Goal: Use online tool/utility: Utilize a website feature to perform a specific function

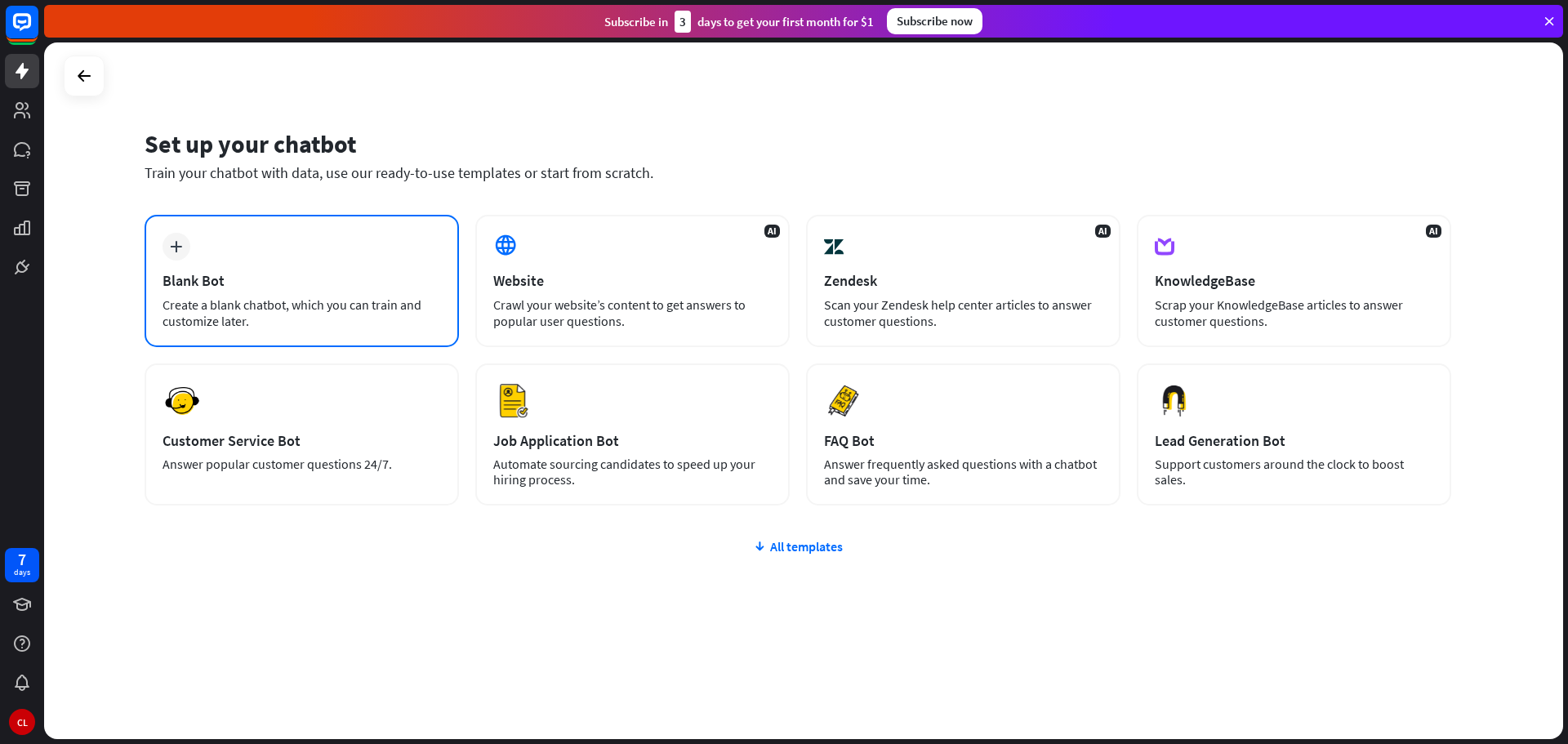
click at [172, 244] on icon "plus" at bounding box center [176, 247] width 12 height 12
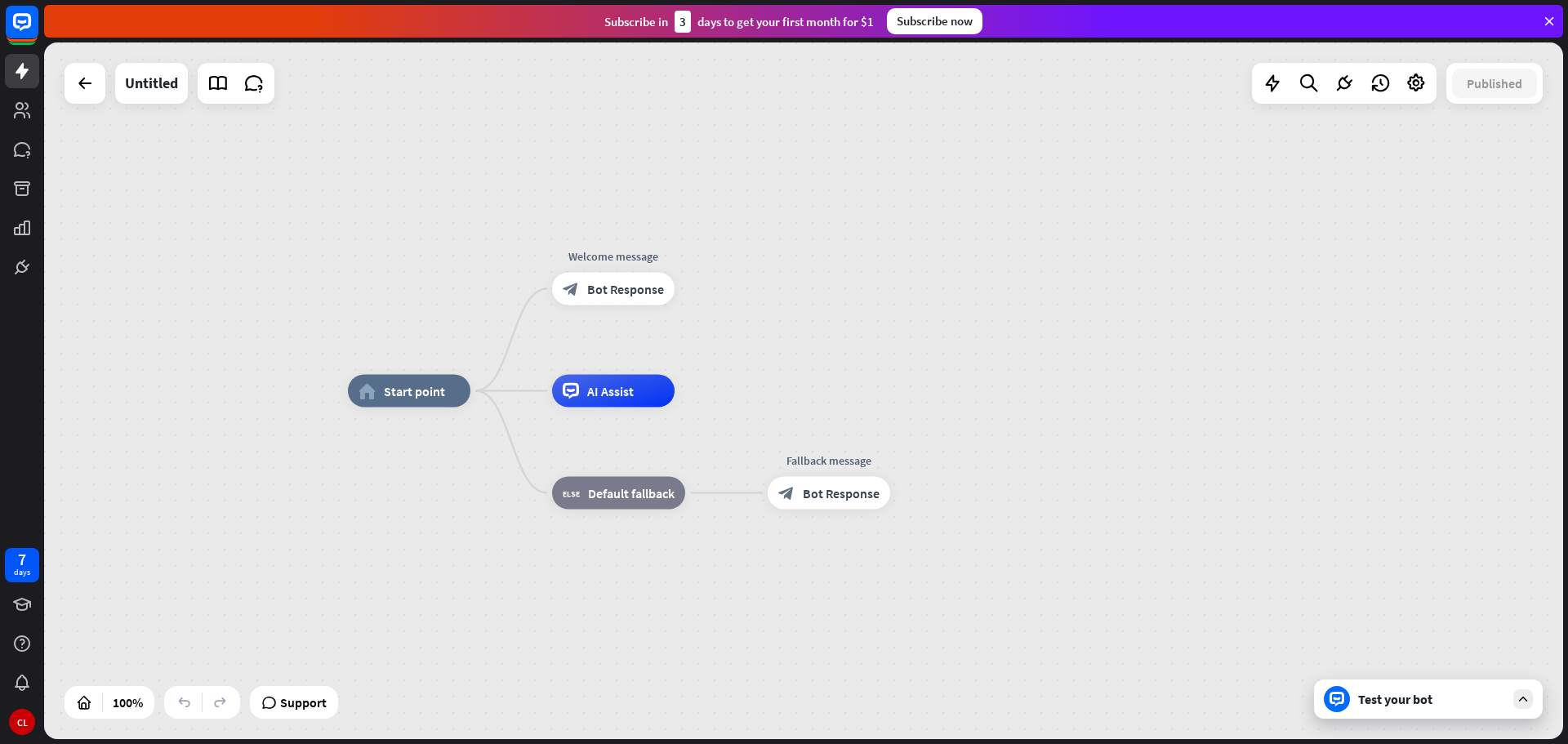
click at [1387, 698] on div "Test your bot" at bounding box center [1431, 699] width 147 height 17
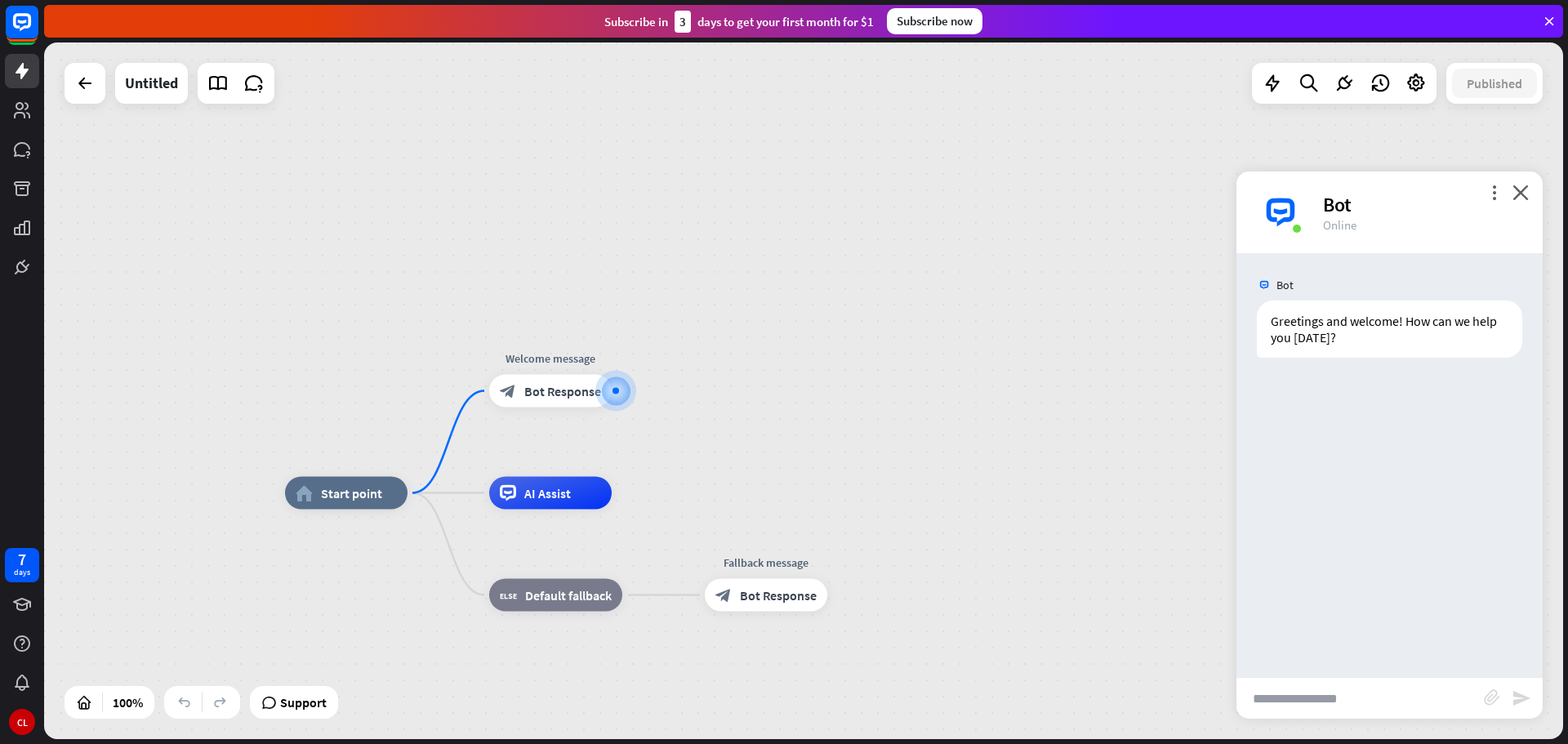
click at [1348, 505] on div "Bot Greetings and welcome! How can we help you [DATE]? [DATE] 1:33 PM Show JSON" at bounding box center [1390, 464] width 307 height 423
click at [1284, 684] on input "text" at bounding box center [1360, 698] width 248 height 41
paste input "**********"
type input "**********"
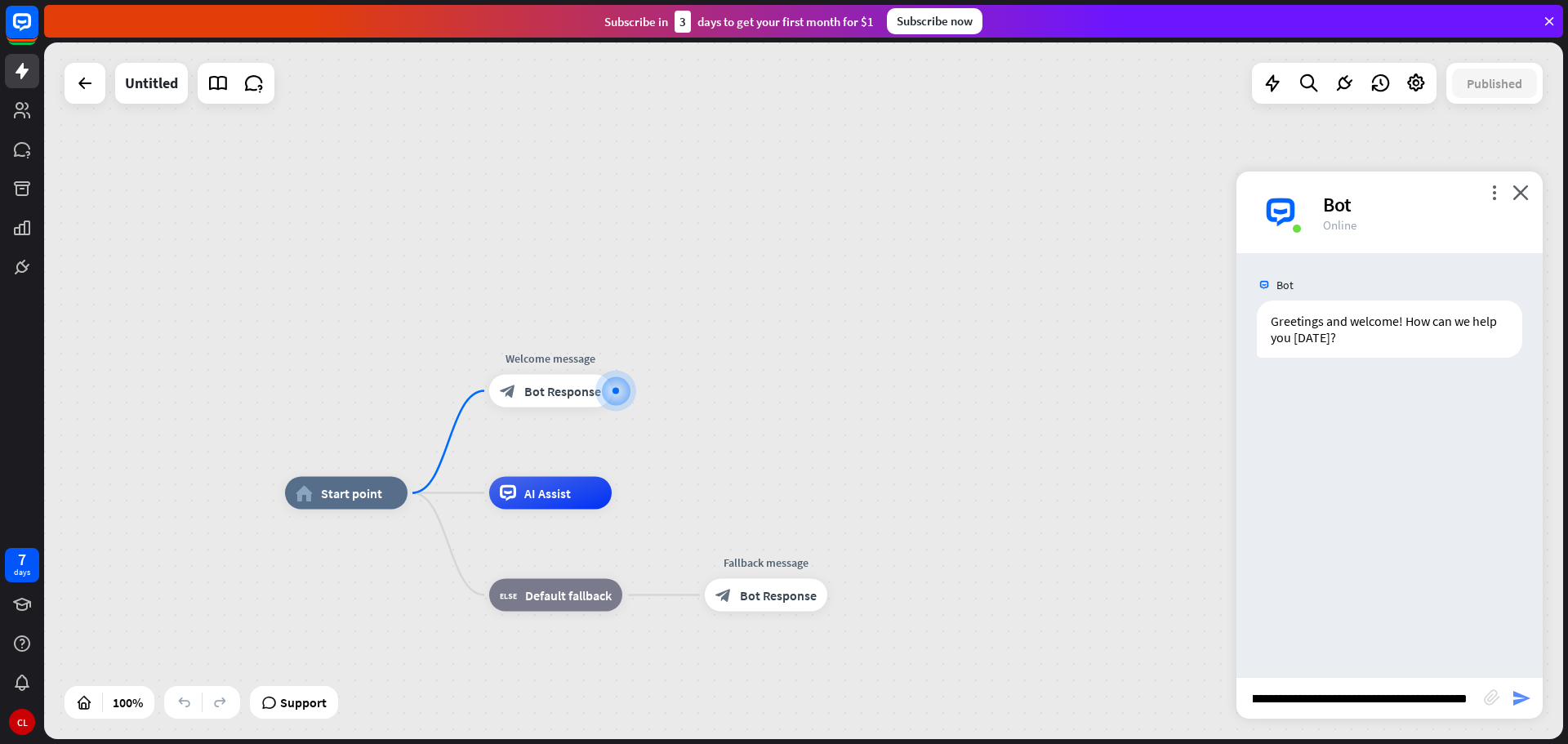
scroll to position [0, 0]
click at [1514, 698] on icon "send" at bounding box center [1522, 698] width 20 height 20
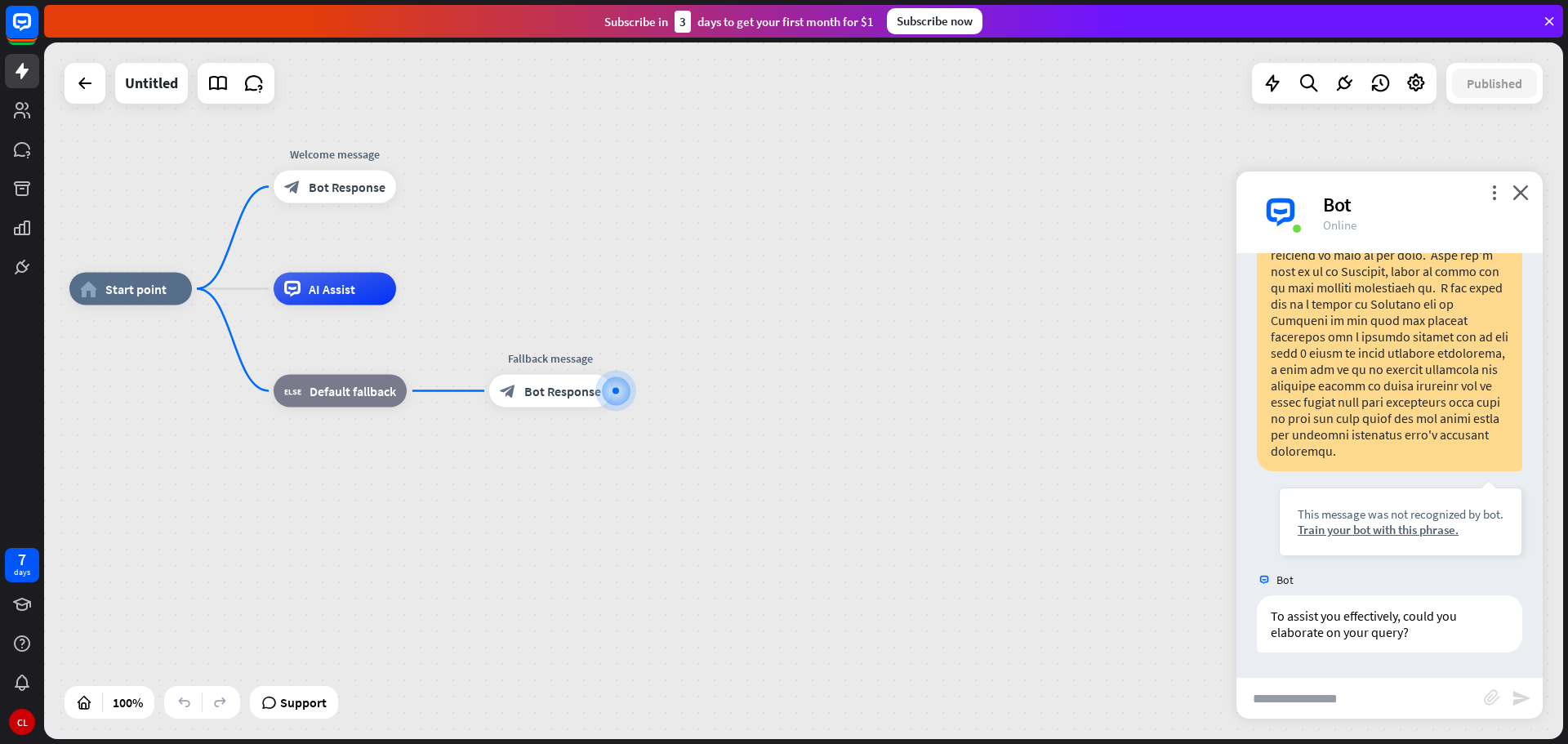
scroll to position [440, 0]
click at [1527, 186] on icon "close" at bounding box center [1521, 192] width 17 height 16
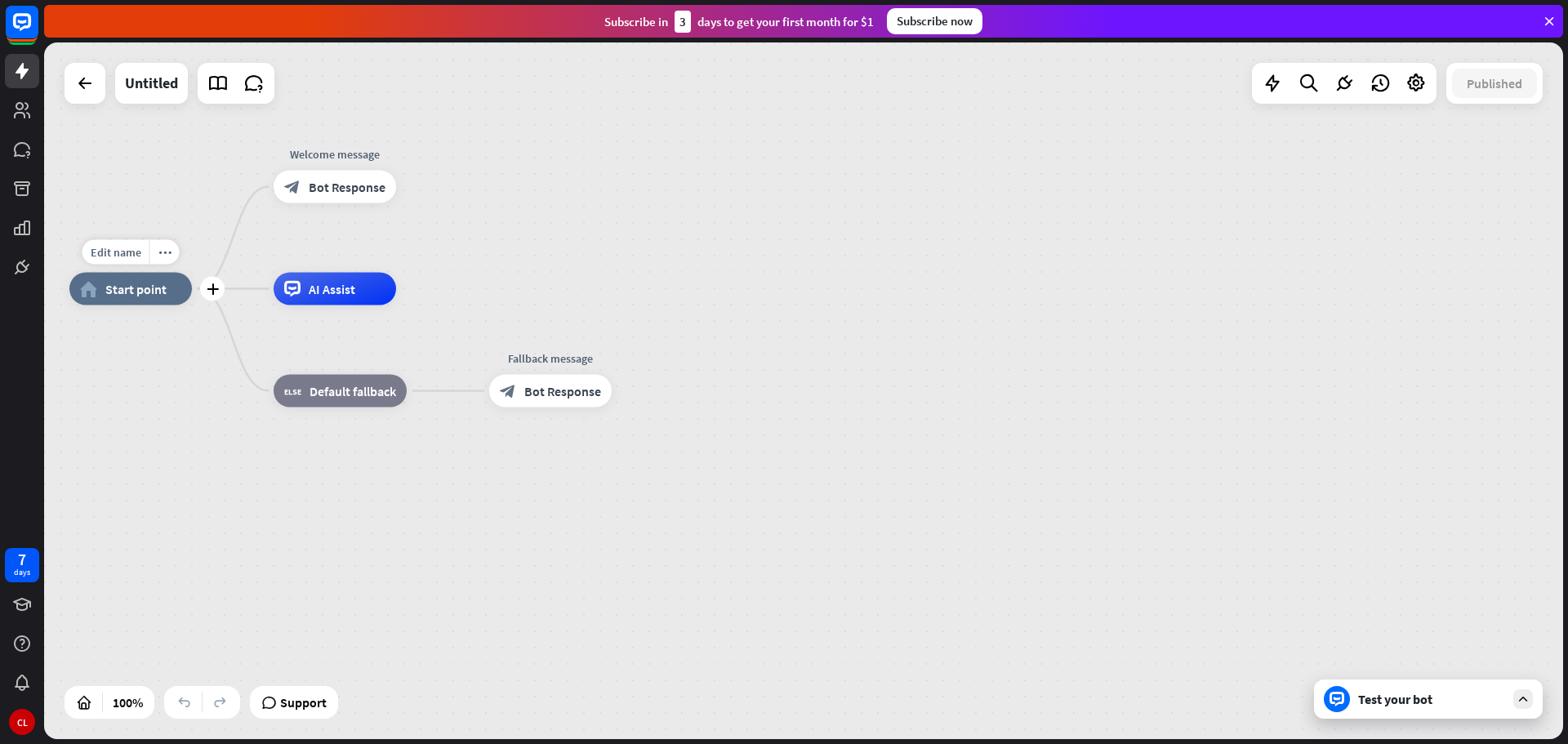
click at [144, 292] on span "Start point" at bounding box center [136, 289] width 61 height 17
click at [149, 70] on div "Untitled" at bounding box center [152, 83] width 53 height 41
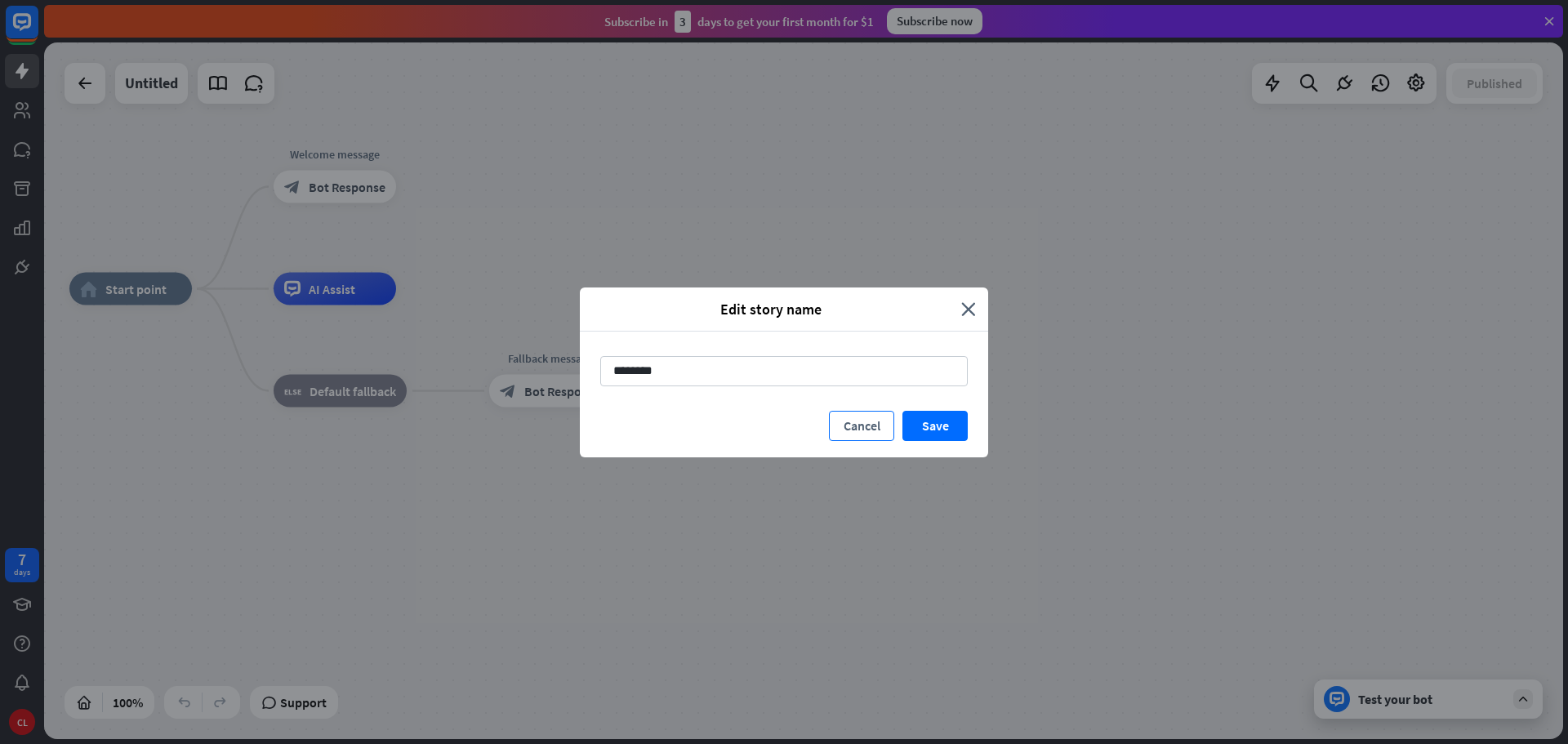
click at [877, 423] on button "Cancel" at bounding box center [861, 426] width 65 height 30
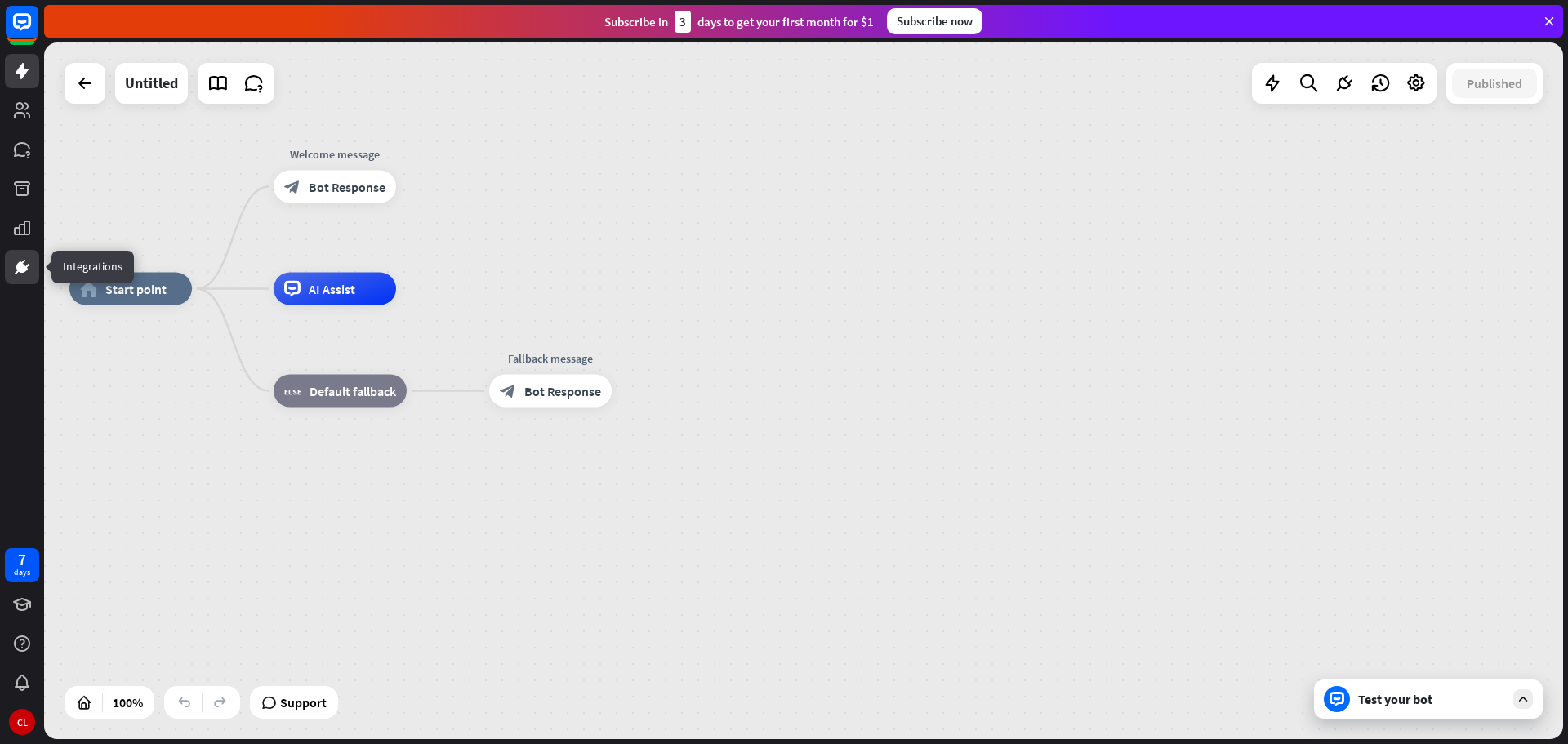
click at [20, 259] on icon at bounding box center [22, 267] width 20 height 20
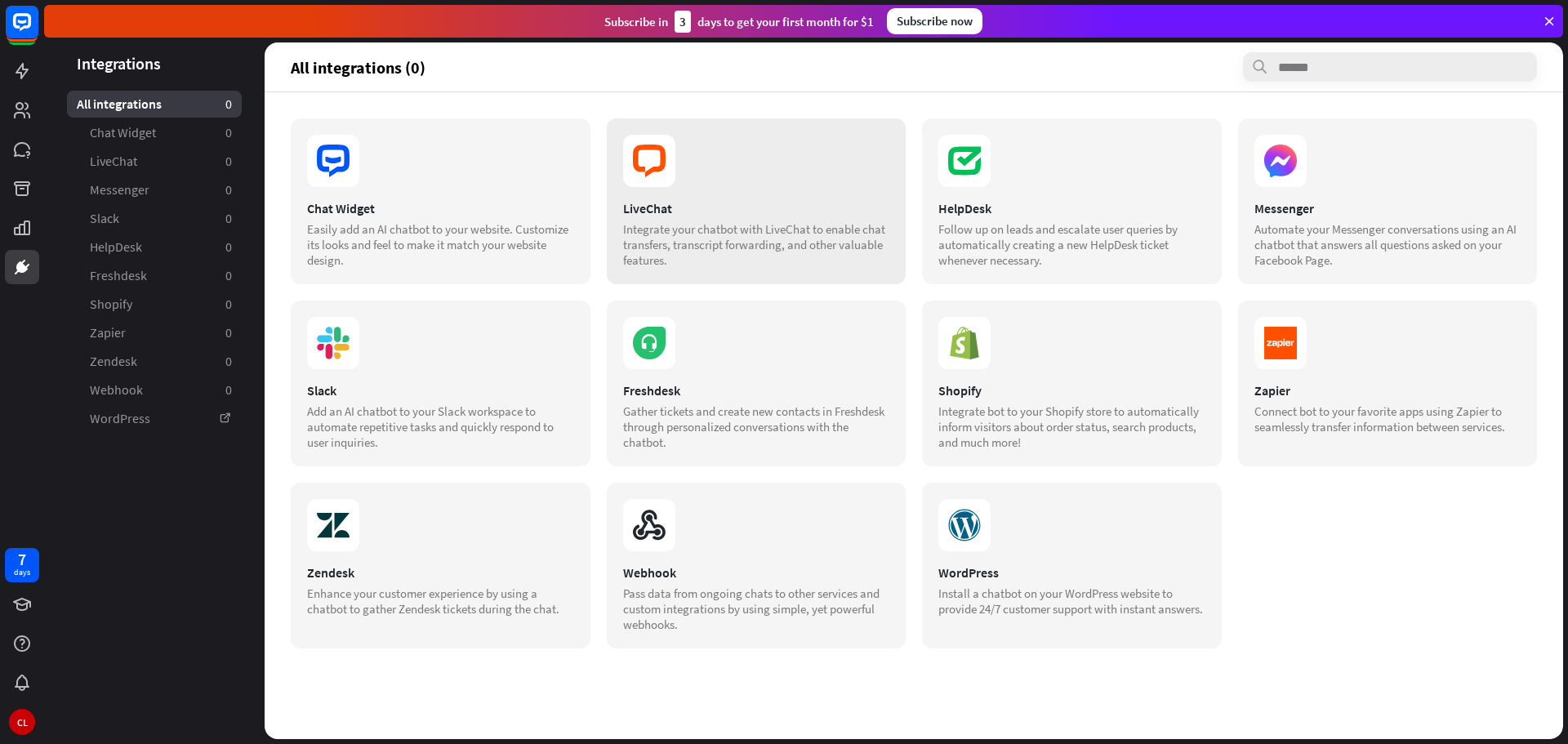
click at [664, 176] on icon at bounding box center [649, 161] width 52 height 52
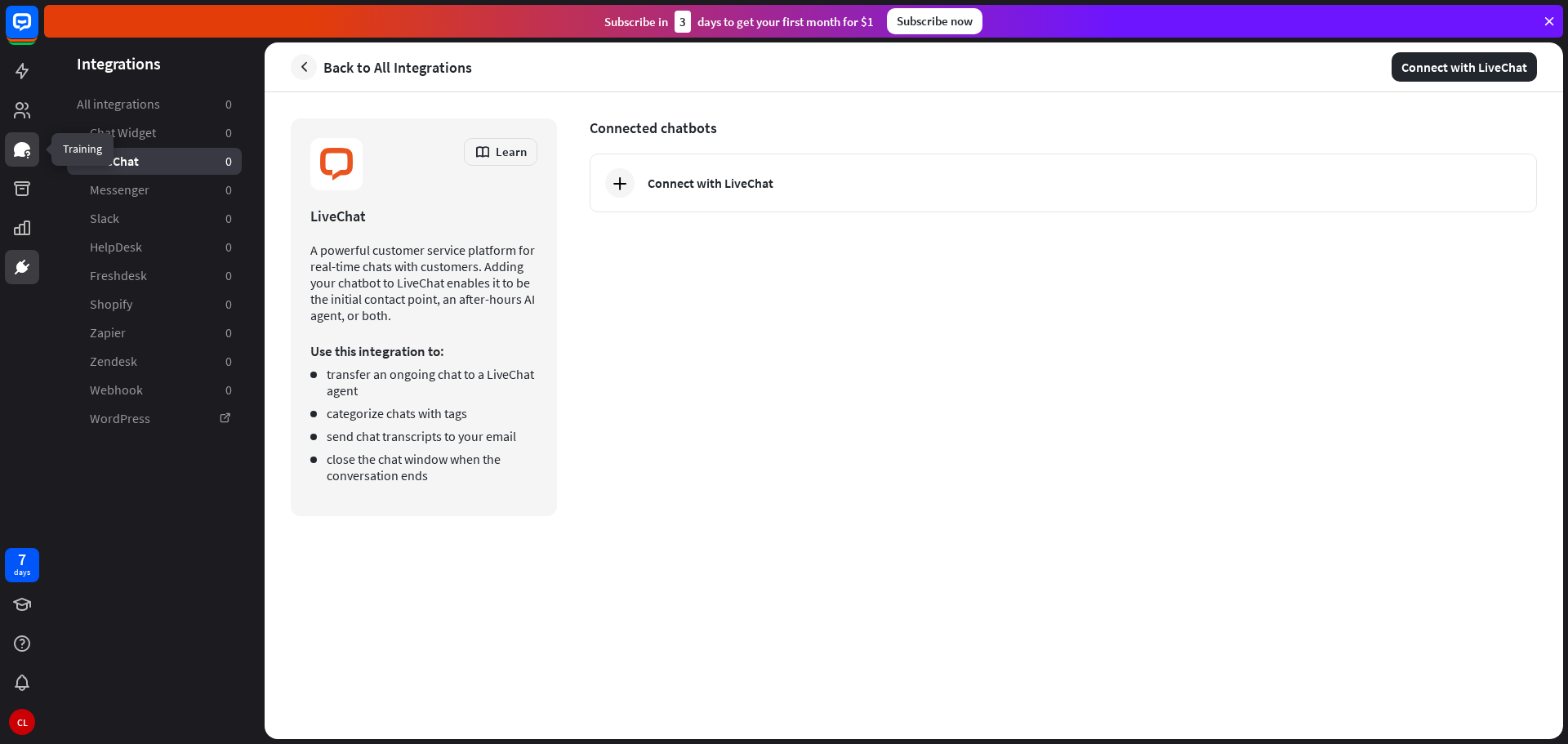
click at [25, 148] on icon at bounding box center [22, 149] width 17 height 15
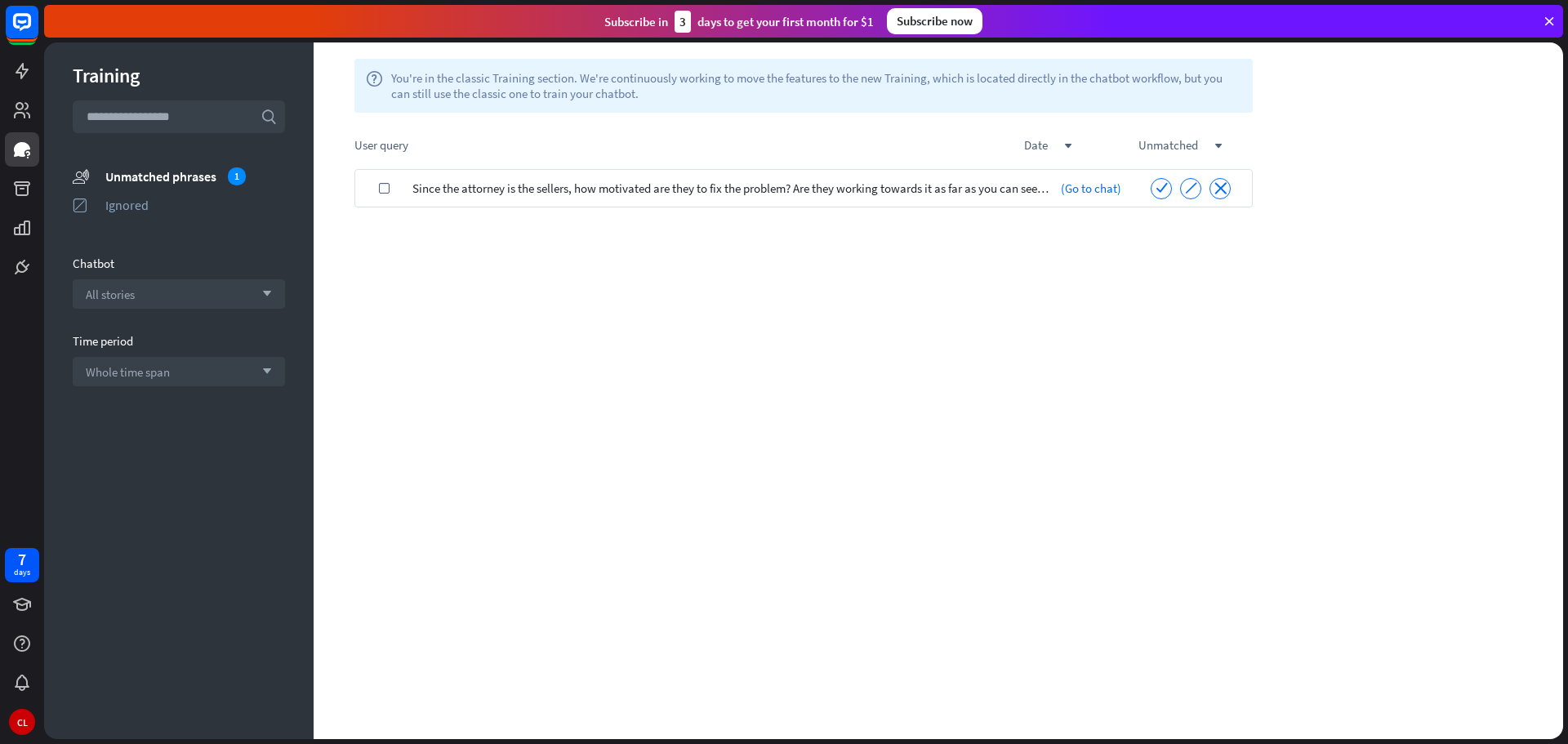
click at [568, 186] on span "Since the attorney is the sellers, how motivated are they to fix the problem? A…" at bounding box center [733, 188] width 641 height 38
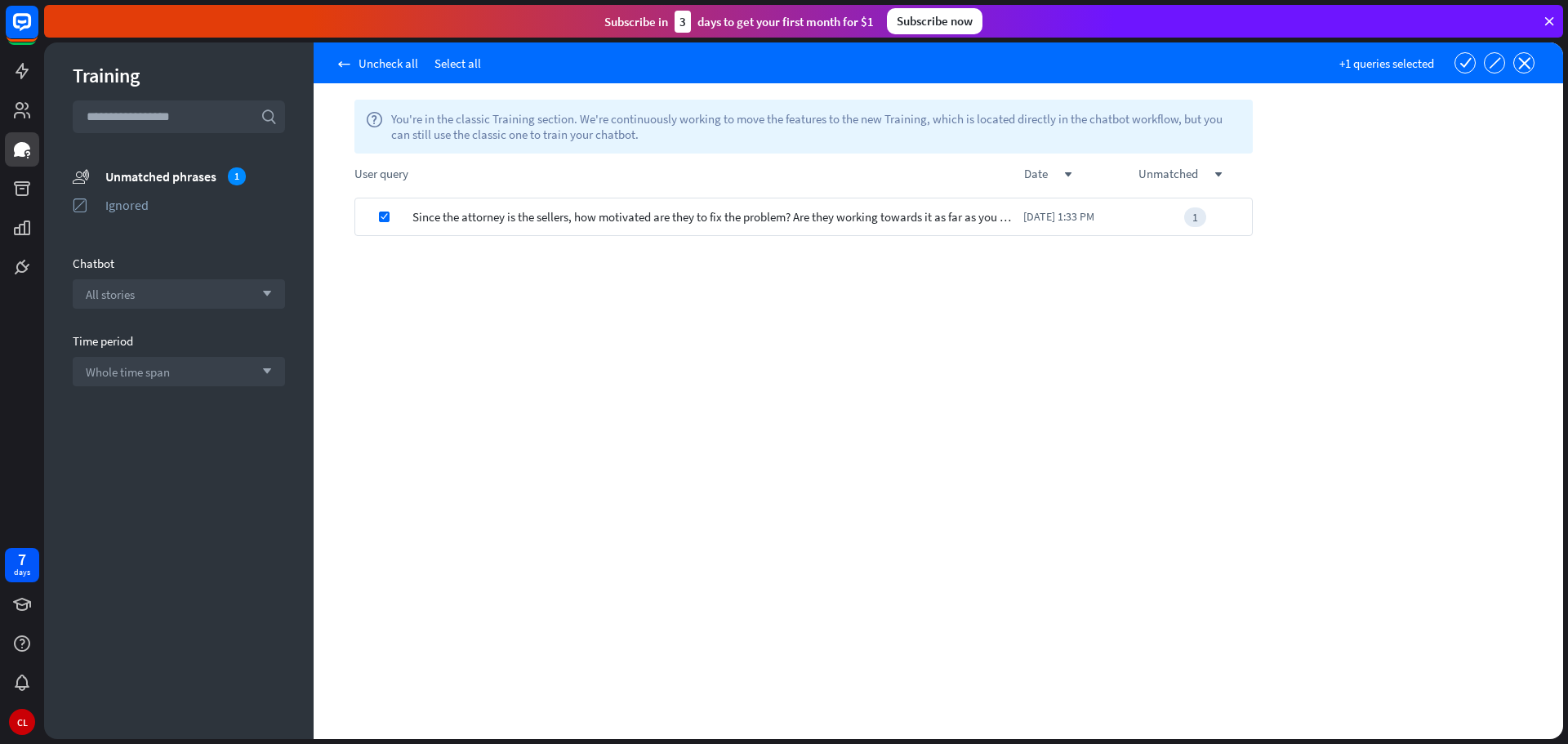
click at [455, 117] on span "You're in the classic Training section. We're continuously working to move the …" at bounding box center [816, 126] width 850 height 31
click at [515, 223] on span "Since the attorney is the sellers, how motivated are they to fix the problem? A…" at bounding box center [714, 216] width 603 height 38
